Goal: Transaction & Acquisition: Purchase product/service

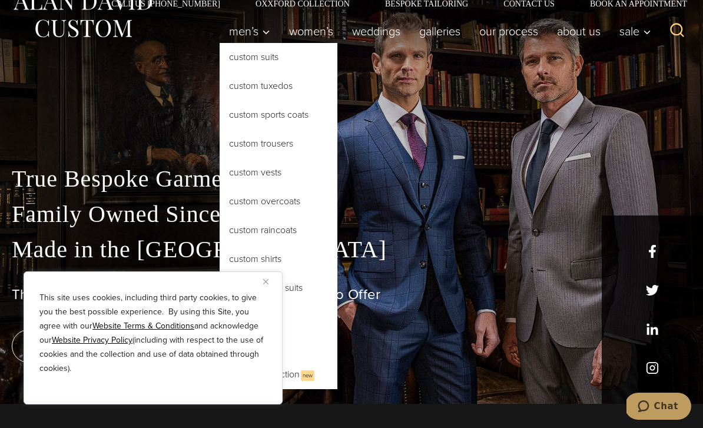
scroll to position [25, 0]
click at [301, 82] on link "Custom Tuxedos" at bounding box center [279, 85] width 118 height 28
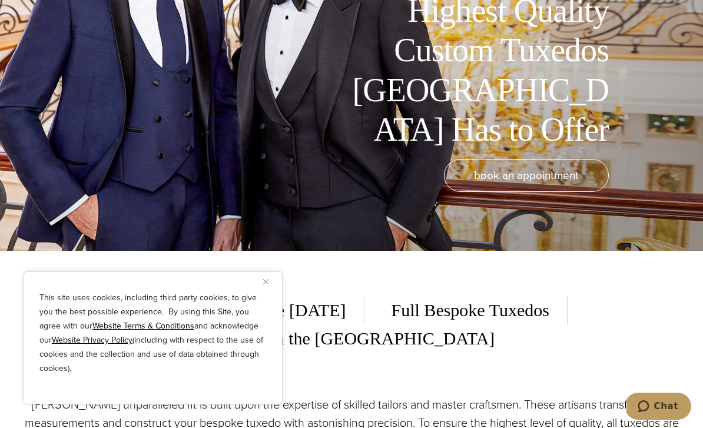
scroll to position [351, 0]
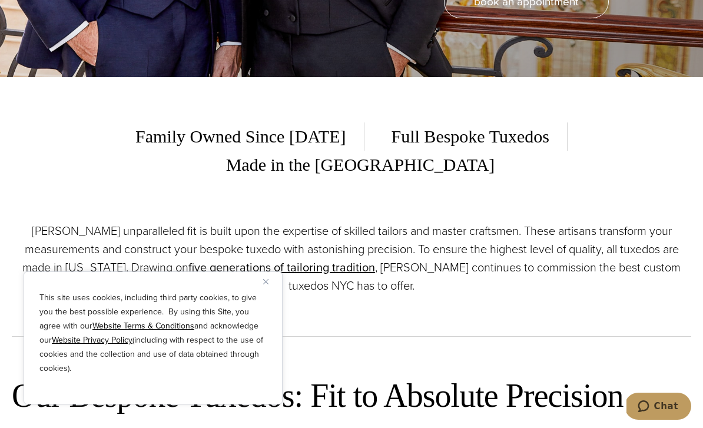
click at [273, 288] on button "Close" at bounding box center [270, 281] width 14 height 14
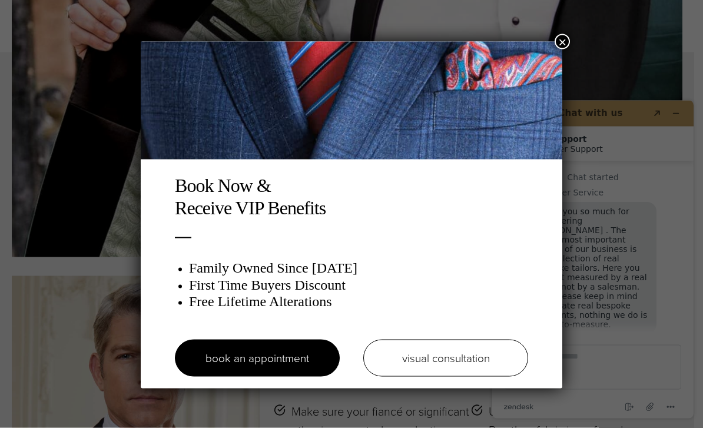
scroll to position [4705, 0]
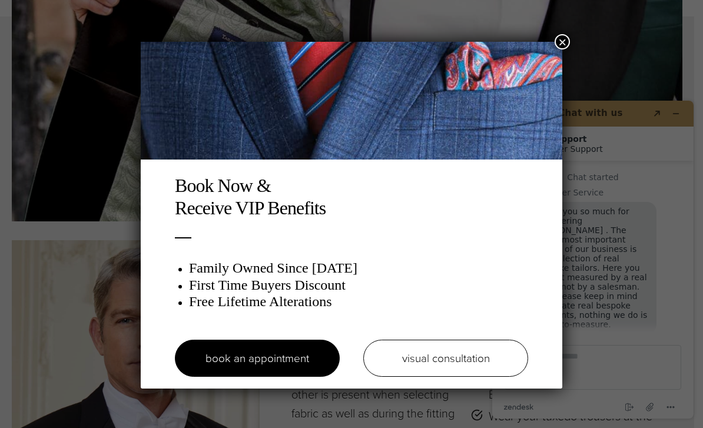
click at [560, 44] on button "×" at bounding box center [562, 41] width 15 height 15
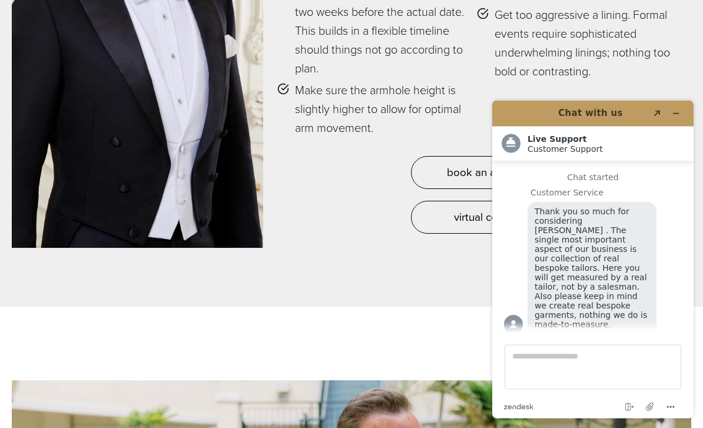
scroll to position [5181, 0]
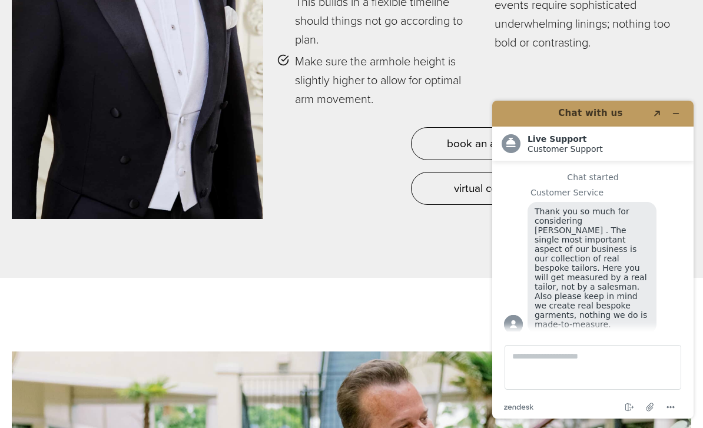
click at [684, 112] on button "Minimize widget" at bounding box center [675, 113] width 19 height 16
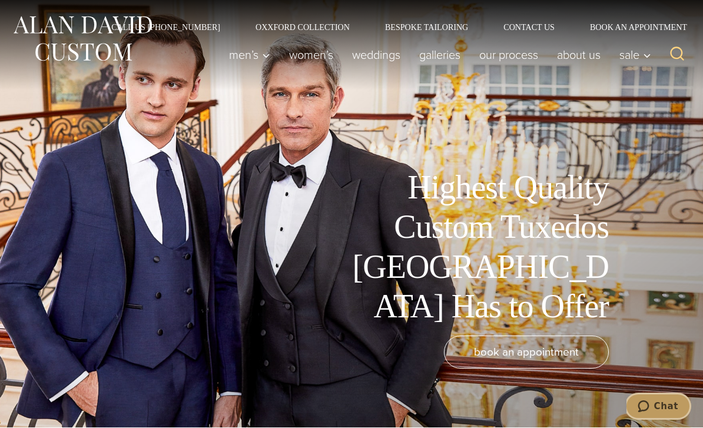
scroll to position [0, 0]
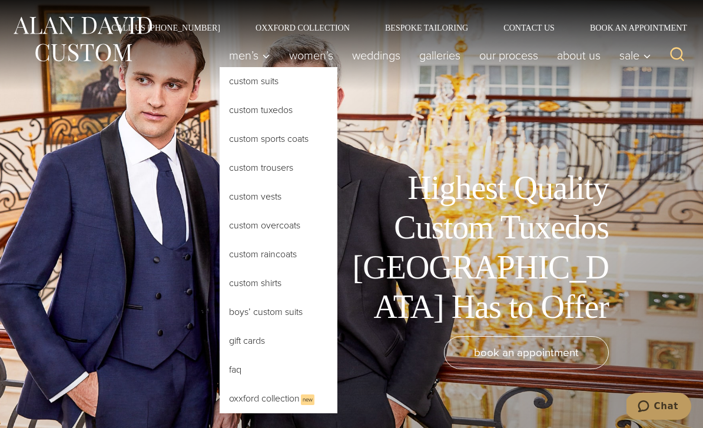
click at [273, 114] on link "Custom Tuxedos" at bounding box center [279, 110] width 118 height 28
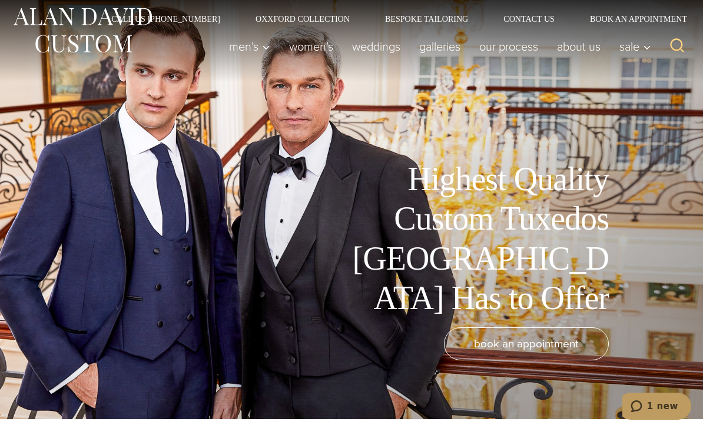
scroll to position [10, 0]
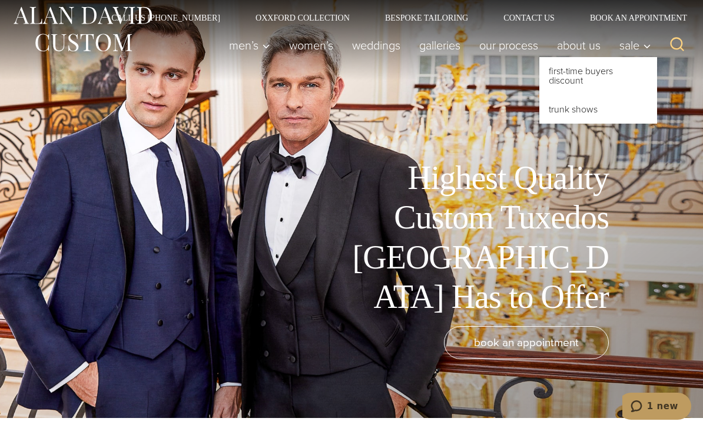
click at [622, 73] on link "First-Time Buyers Discount" at bounding box center [598, 76] width 118 height 38
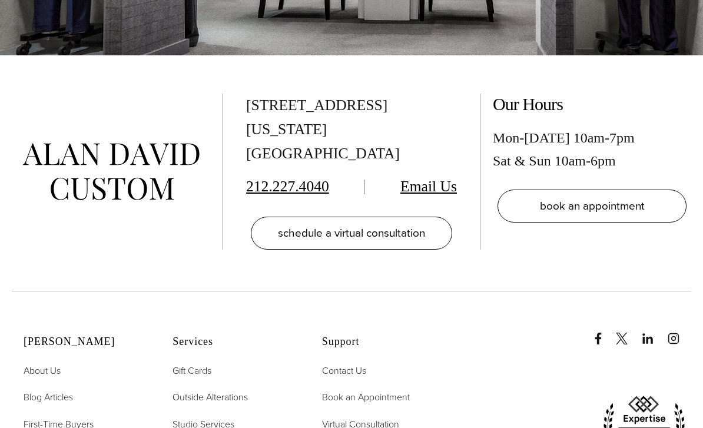
scroll to position [14, 0]
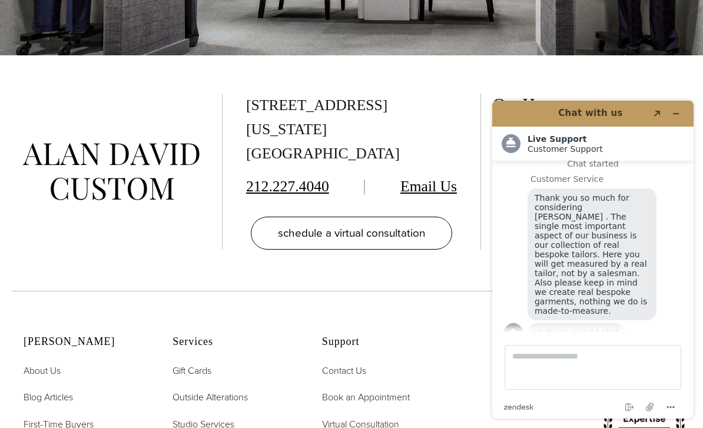
click at [682, 120] on button "Minimize widget" at bounding box center [675, 113] width 19 height 16
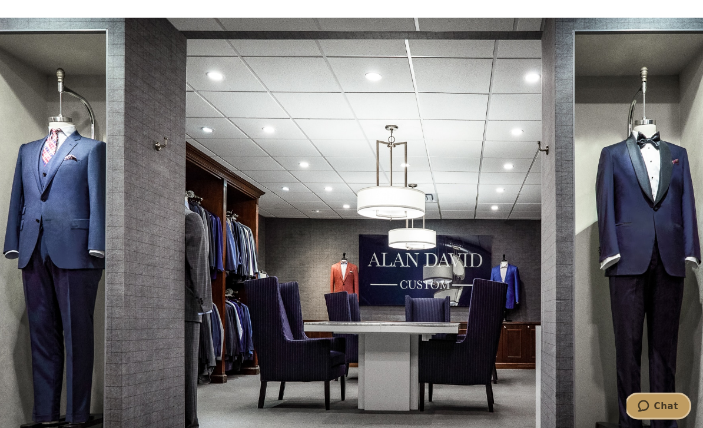
scroll to position [1904, 0]
